Goal: Task Accomplishment & Management: Use online tool/utility

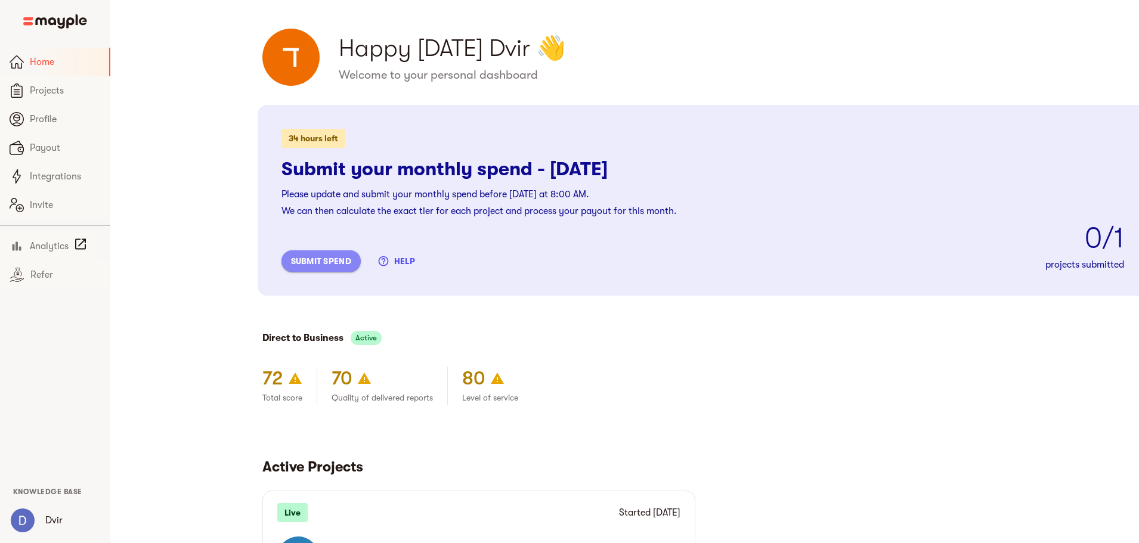
click at [291, 261] on span "submit spend" at bounding box center [321, 261] width 60 height 14
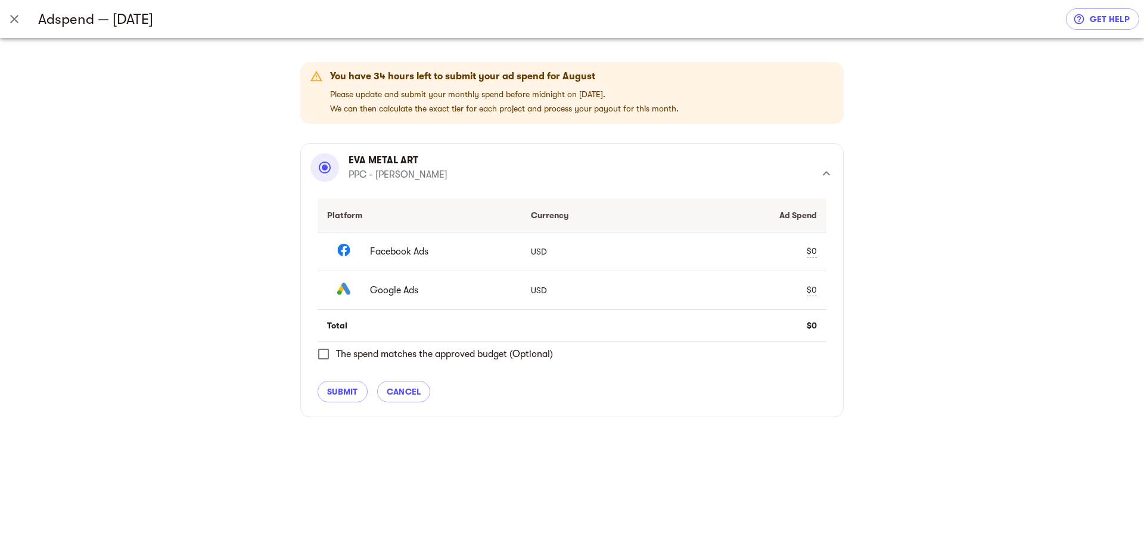
click at [815, 252] on div "$0" at bounding box center [812, 251] width 10 height 13
type input "2933.63"
click at [817, 294] on div "$0" at bounding box center [812, 290] width 10 height 13
type input "1331.14"
click at [390, 353] on span "The spend matches the approved budget (Optional)" at bounding box center [444, 354] width 217 height 14
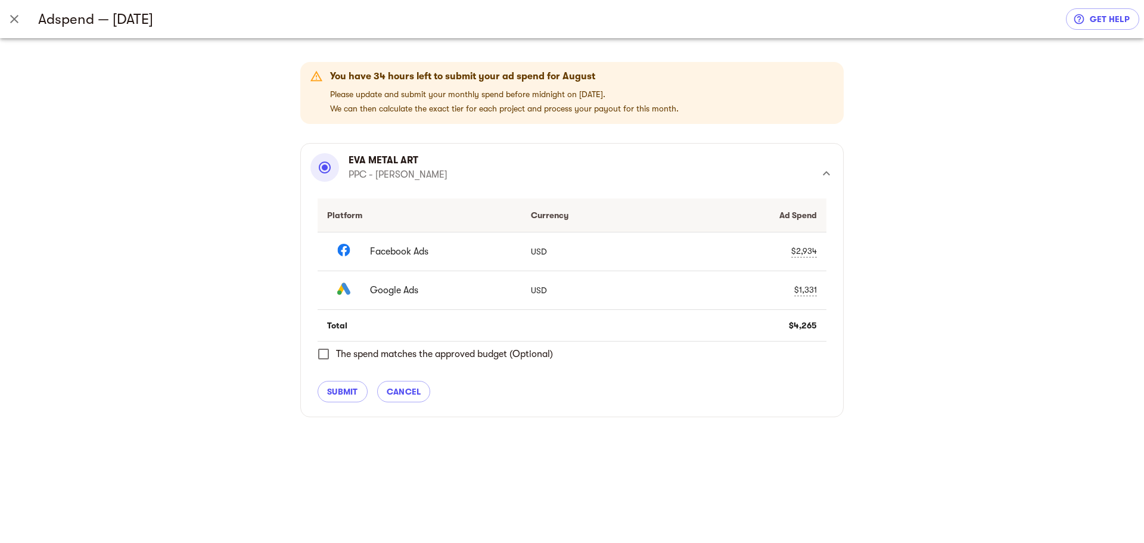
click at [336, 353] on input "The spend matches the approved budget (Optional)" at bounding box center [323, 354] width 25 height 25
checkbox input "true"
click at [346, 390] on span "submit" at bounding box center [342, 391] width 31 height 14
